Goal: Information Seeking & Learning: Find contact information

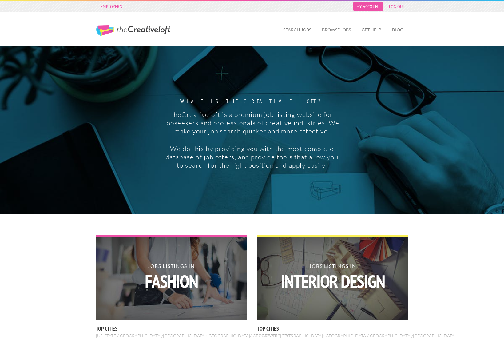
click at [370, 6] on link "My Account" at bounding box center [369, 6] width 30 height 9
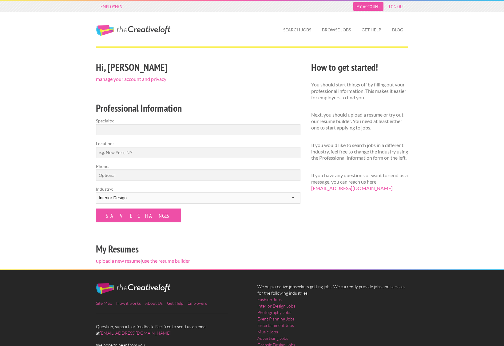
click at [369, 5] on link "My Account" at bounding box center [369, 6] width 30 height 9
click at [368, 5] on link "My Account" at bounding box center [369, 6] width 30 height 9
click at [395, 28] on link "Blog" at bounding box center [397, 30] width 21 height 14
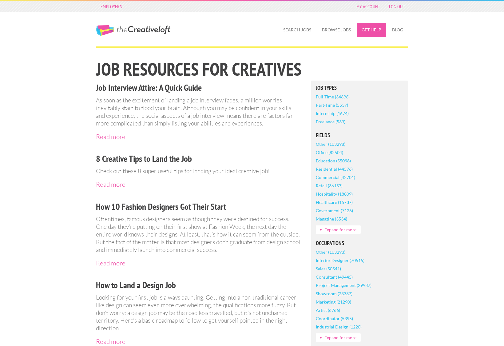
click at [359, 30] on link "Get Help" at bounding box center [372, 30] width 30 height 14
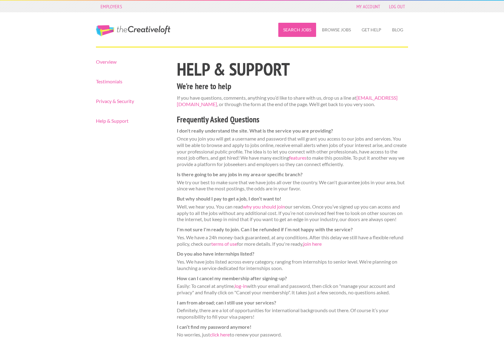
click at [300, 30] on link "Search Jobs" at bounding box center [297, 30] width 38 height 14
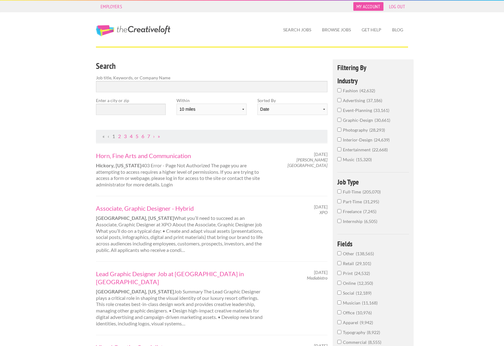
click at [368, 5] on link "My Account" at bounding box center [369, 6] width 30 height 9
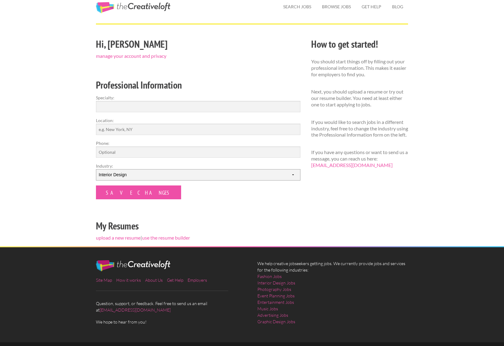
scroll to position [36, 0]
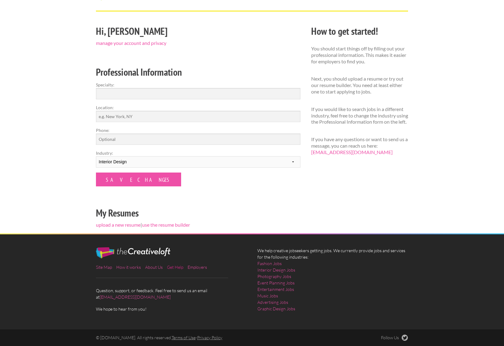
click at [172, 268] on link "Get Help" at bounding box center [175, 267] width 16 height 5
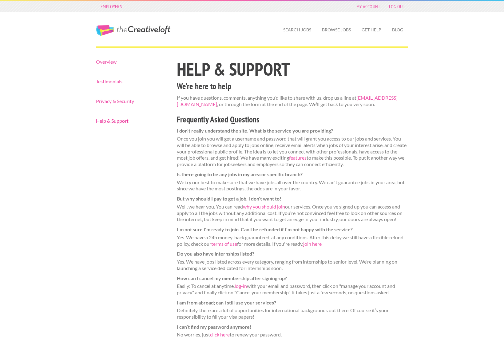
click at [114, 121] on link "Help & Support" at bounding box center [131, 120] width 70 height 5
click at [211, 104] on link "[EMAIL_ADDRESS][DOMAIN_NAME]" at bounding box center [287, 101] width 221 height 12
click at [377, 8] on link "My Account" at bounding box center [369, 6] width 30 height 9
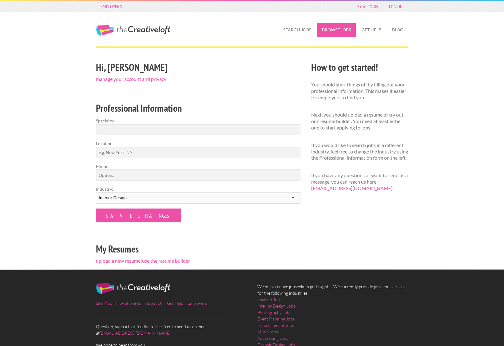
click at [333, 29] on link "Browse Jobs" at bounding box center [336, 30] width 39 height 14
